Goal: Find specific page/section: Find specific page/section

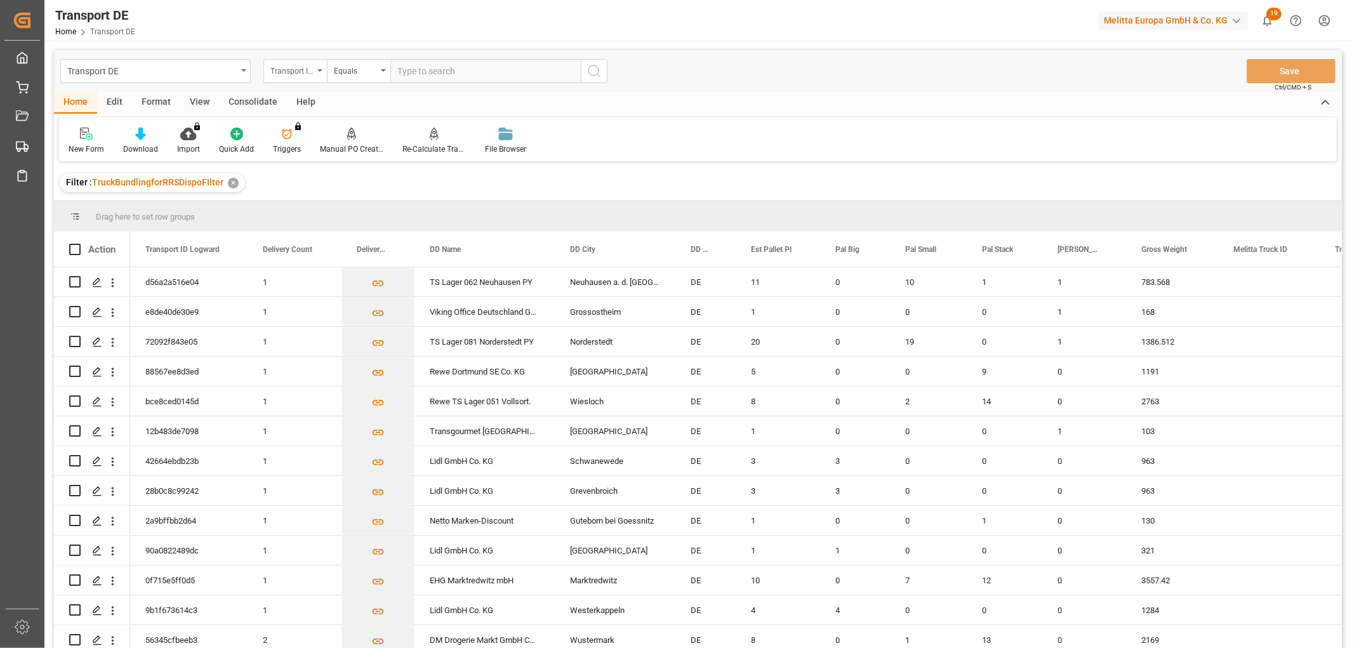
click at [284, 67] on div "Transport ID Logward" at bounding box center [292, 69] width 43 height 15
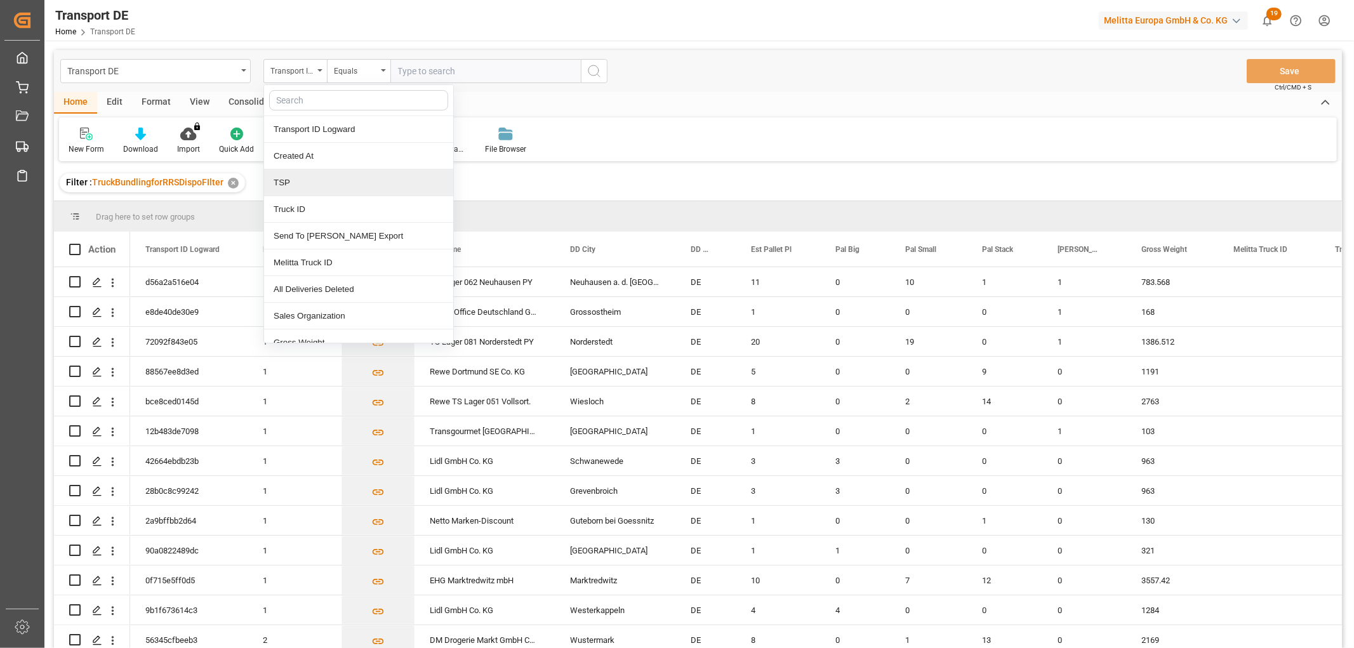
drag, startPoint x: 293, startPoint y: 183, endPoint x: 308, endPoint y: 135, distance: 49.8
click at [294, 180] on div "TSP" at bounding box center [358, 183] width 189 height 27
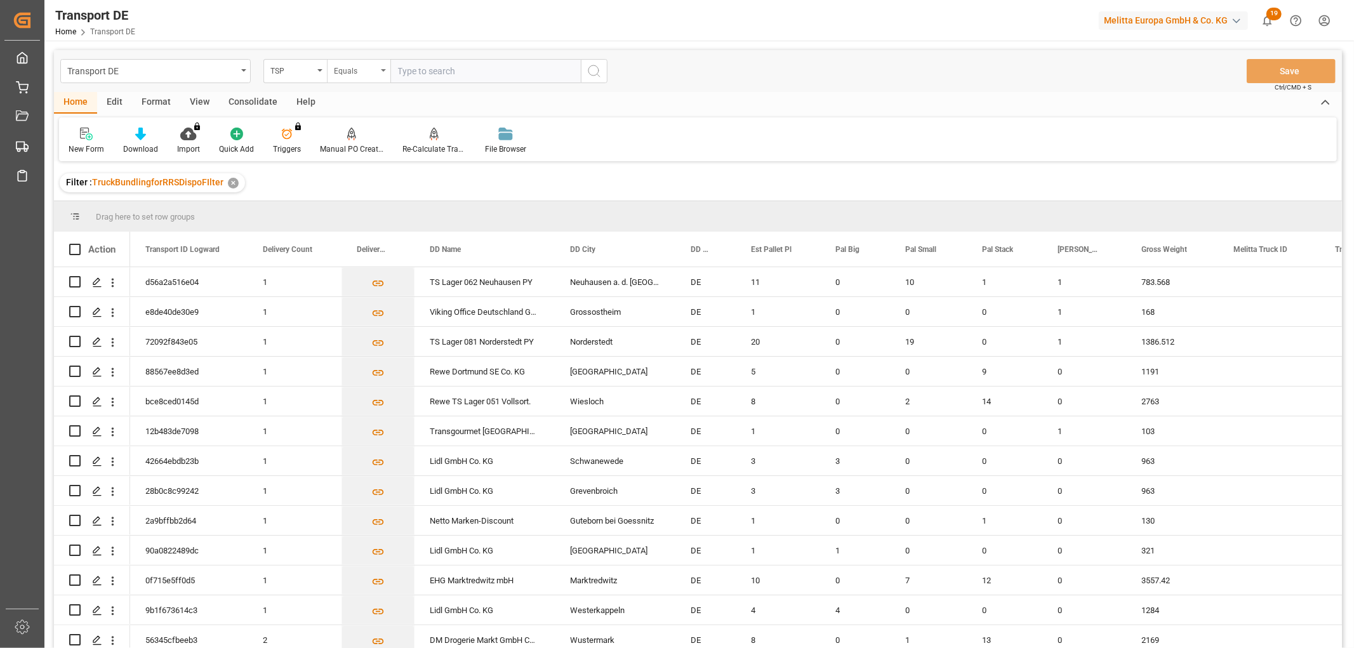
click at [347, 70] on div "Equals" at bounding box center [355, 69] width 43 height 15
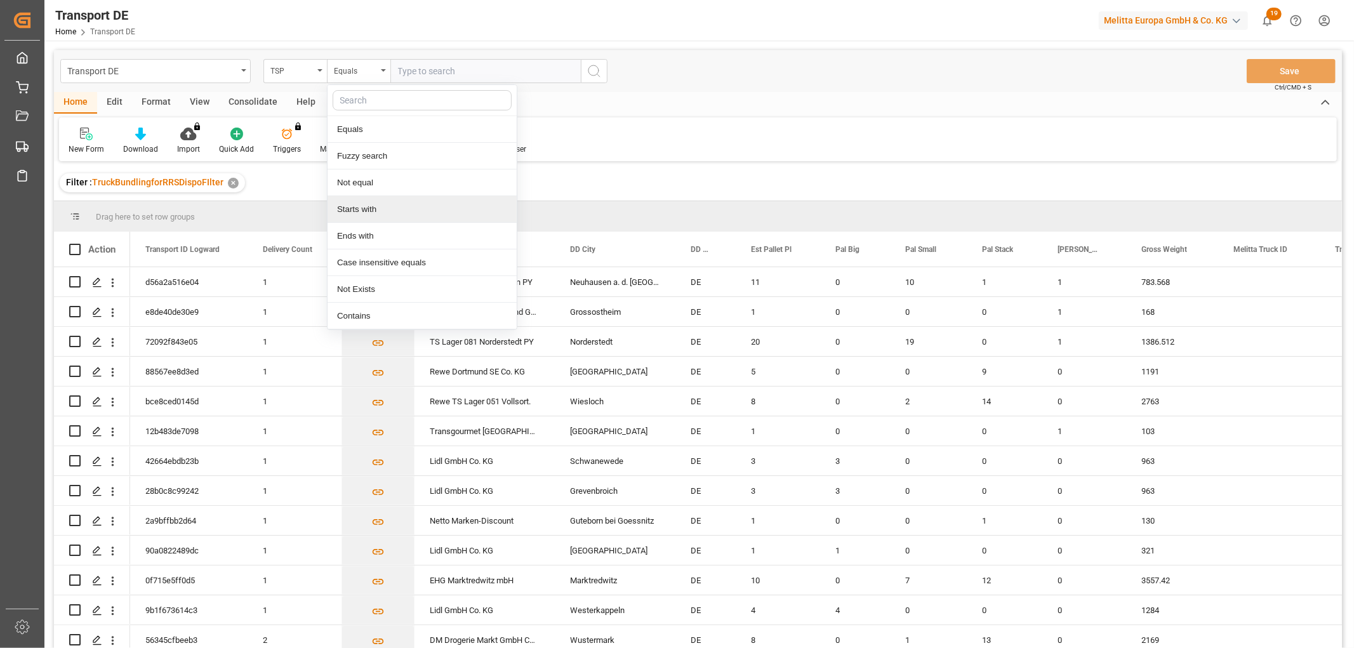
click at [352, 211] on div "Starts with" at bounding box center [422, 209] width 189 height 27
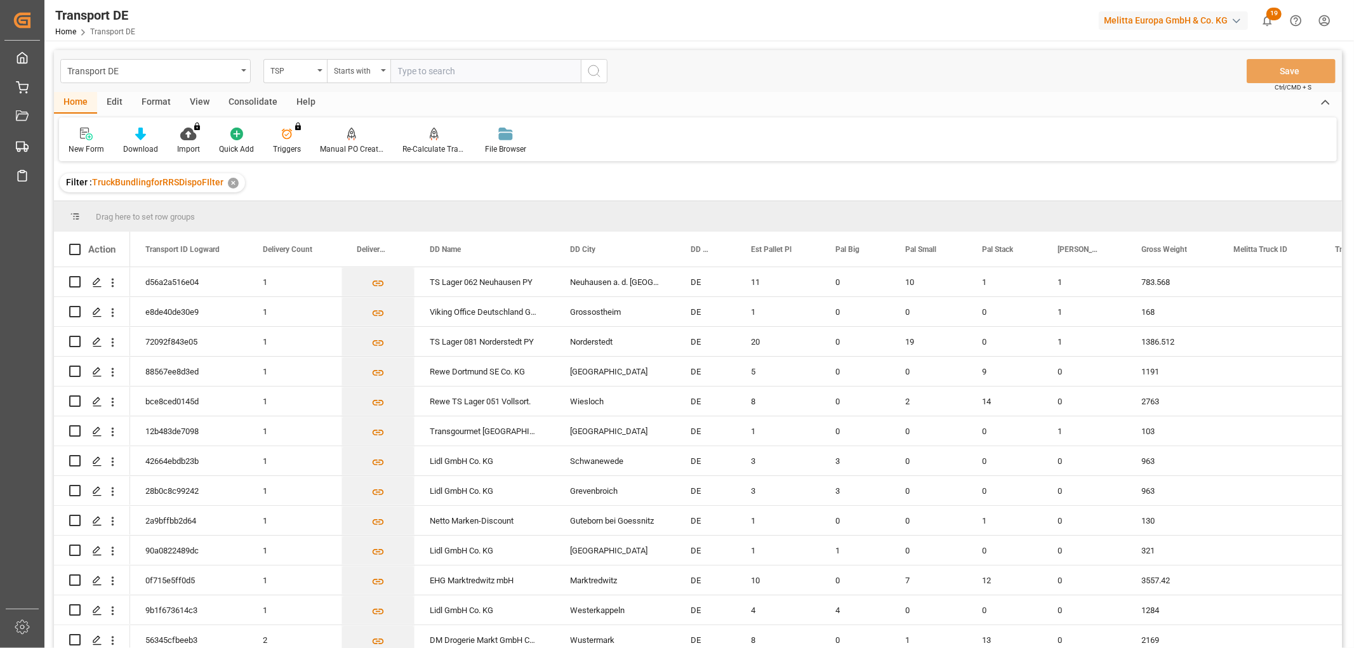
click at [407, 70] on input "text" at bounding box center [486, 71] width 191 height 24
type input "Self pickup DE"
click at [592, 68] on icon "search button" at bounding box center [594, 71] width 15 height 15
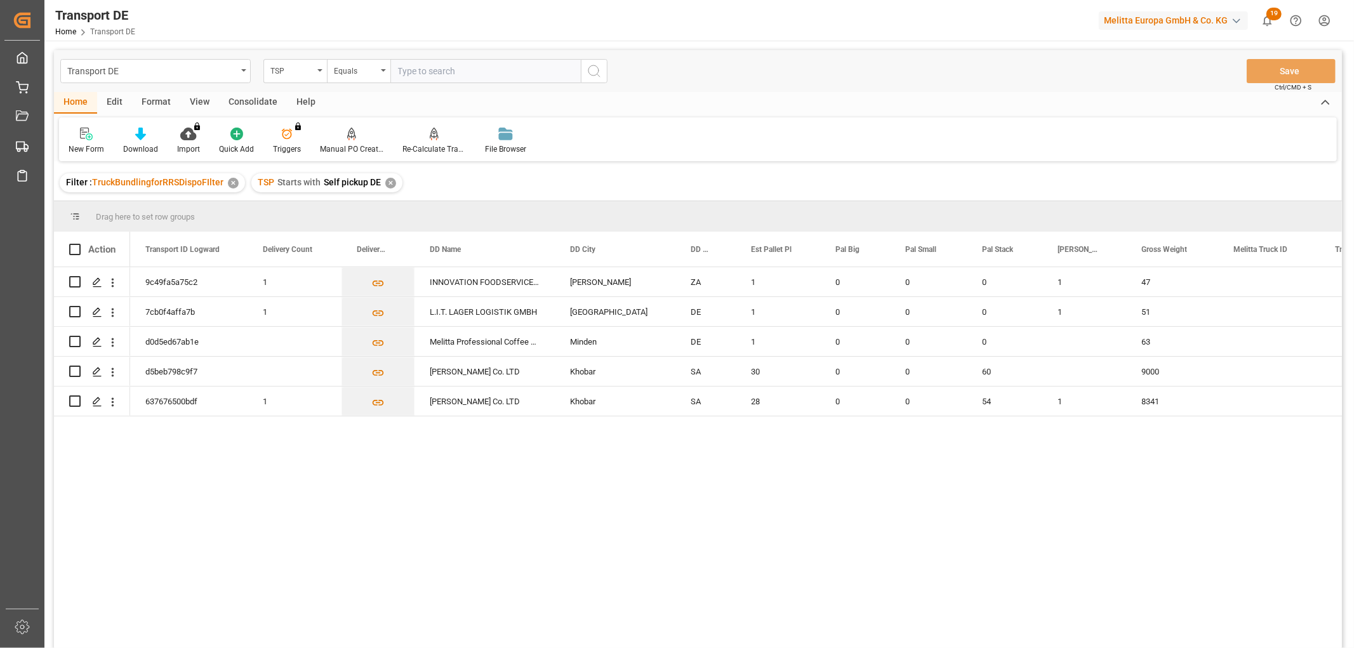
click at [391, 182] on div "✕" at bounding box center [390, 183] width 11 height 11
